Goal: Task Accomplishment & Management: Use online tool/utility

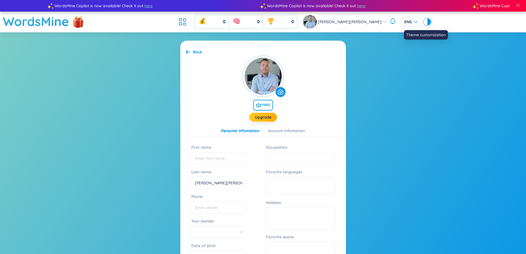
click at [428, 22] on div at bounding box center [429, 22] width 3 height 7
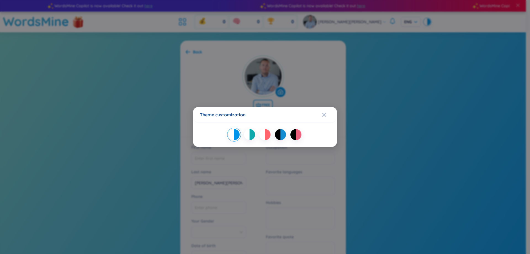
click at [280, 136] on div at bounding box center [278, 134] width 6 height 11
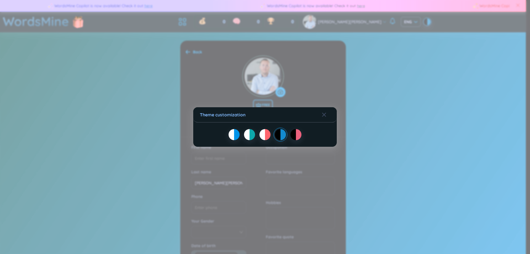
click at [280, 134] on div at bounding box center [278, 134] width 6 height 11
click at [385, 121] on div "Theme customization" at bounding box center [265, 127] width 530 height 254
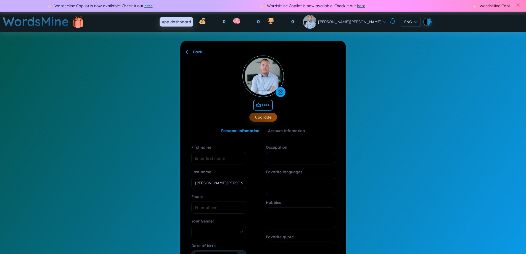
click at [188, 20] on icon at bounding box center [183, 22] width 10 height 10
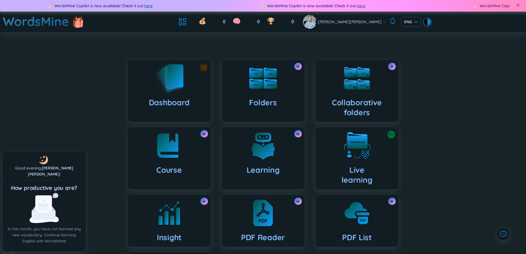
click at [193, 91] on div "Dashboard" at bounding box center [169, 91] width 83 height 62
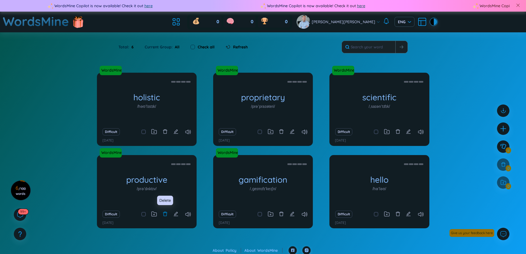
click at [165, 214] on icon "delete" at bounding box center [165, 213] width 5 height 5
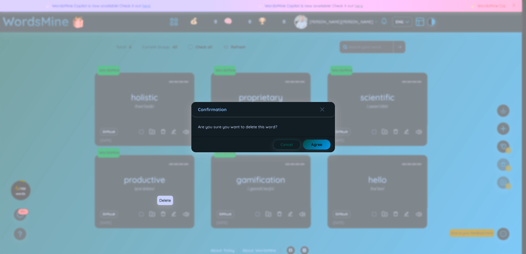
click at [329, 145] on button "Agree" at bounding box center [317, 144] width 28 height 10
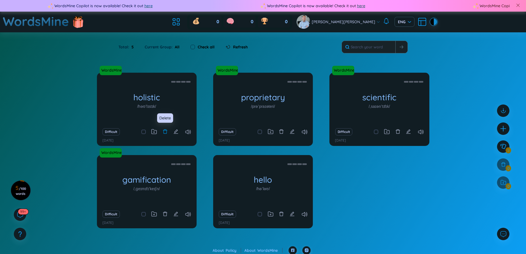
click at [164, 132] on icon "delete" at bounding box center [165, 131] width 5 height 5
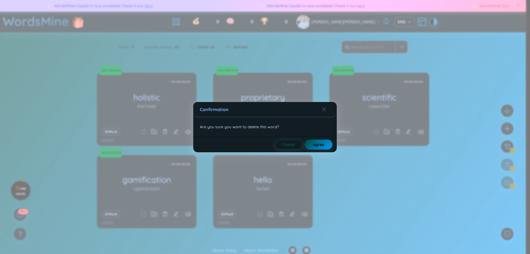
click at [324, 142] on span "Agree" at bounding box center [318, 145] width 11 height 6
click at [324, 142] on span "Agree" at bounding box center [322, 145] width 11 height 6
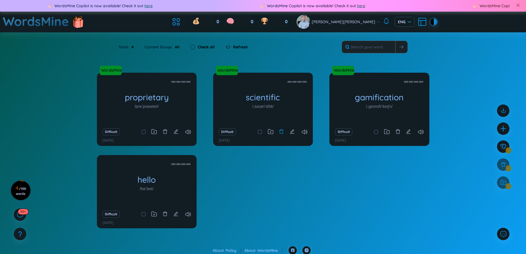
click at [282, 131] on icon "delete" at bounding box center [281, 131] width 5 height 5
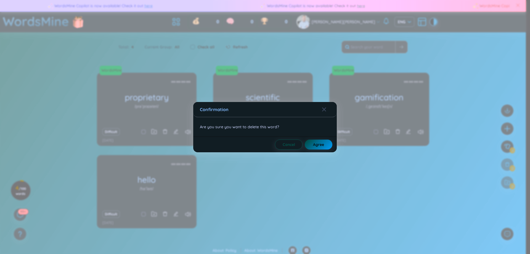
click at [323, 146] on span "Agree" at bounding box center [318, 145] width 11 height 6
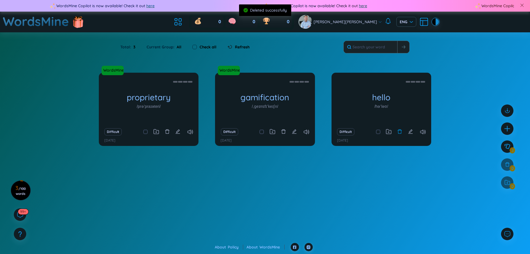
click at [402, 133] on icon "delete" at bounding box center [399, 131] width 5 height 5
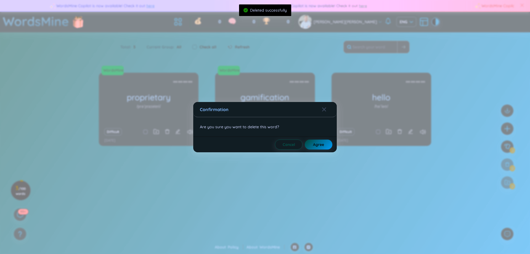
click at [311, 144] on button "Agree" at bounding box center [319, 144] width 28 height 10
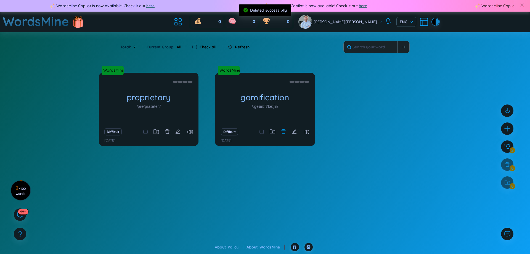
click at [284, 132] on icon "delete" at bounding box center [283, 131] width 5 height 5
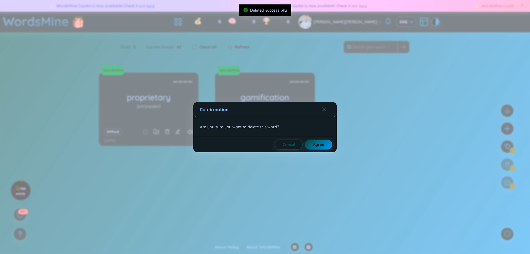
click at [324, 144] on span "Agree" at bounding box center [318, 145] width 11 height 6
click at [325, 145] on span "Agree" at bounding box center [322, 145] width 11 height 6
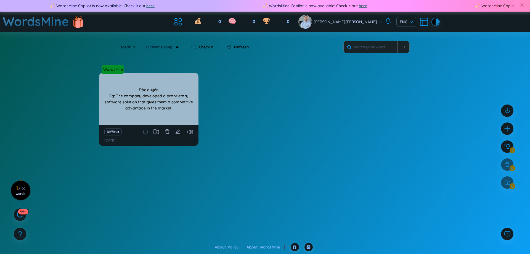
click at [156, 101] on div "Độc quyền Eg: The company developed a proprietary software solution that gives …" at bounding box center [149, 99] width 94 height 50
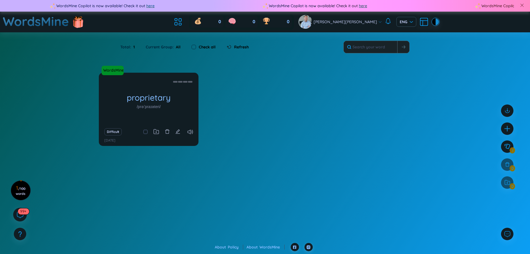
click at [19, 212] on sup "99+" at bounding box center [23, 211] width 11 height 6
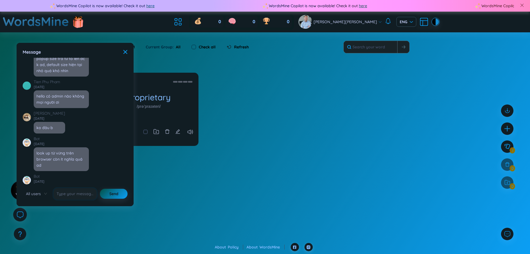
scroll to position [6141, 0]
click at [127, 51] on icon at bounding box center [125, 52] width 4 height 4
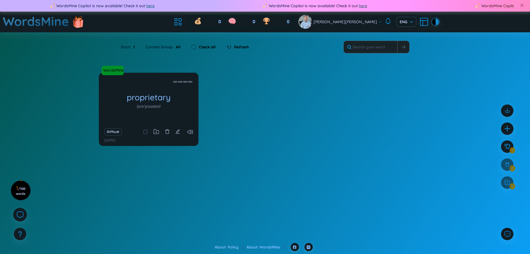
scroll to position [6389, 0]
